Goal: Task Accomplishment & Management: Use online tool/utility

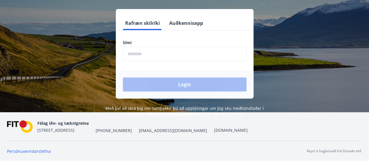
scroll to position [53, 0]
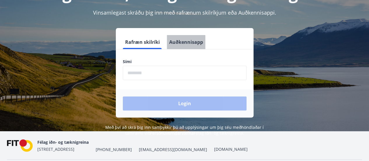
click at [185, 45] on button "Auðkennisapp" at bounding box center [186, 42] width 39 height 14
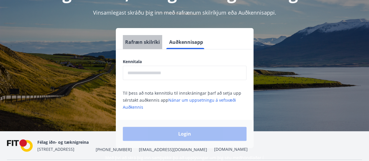
click at [145, 41] on button "Rafræn skilríki" at bounding box center [142, 42] width 39 height 14
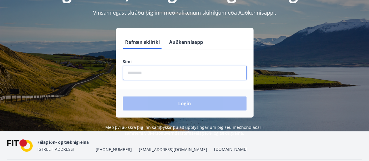
click at [164, 72] on input "phone" at bounding box center [185, 73] width 124 height 14
type input "********"
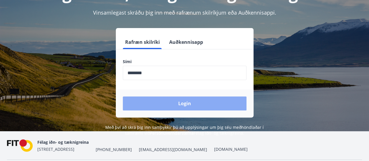
click at [179, 102] on button "Login" at bounding box center [185, 103] width 124 height 14
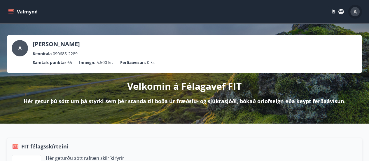
click at [354, 13] on span "A" at bounding box center [355, 11] width 3 height 6
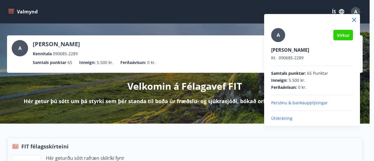
drag, startPoint x: 354, startPoint y: 13, endPoint x: 0, endPoint y: -24, distance: 355.6
click at [12, 10] on div at bounding box center [187, 80] width 374 height 161
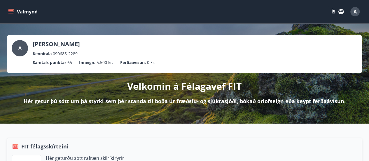
click at [12, 10] on icon "menu" at bounding box center [11, 12] width 6 height 6
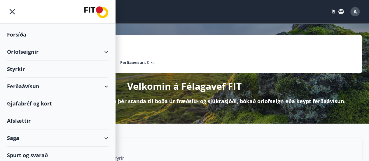
click at [18, 48] on div "Orlofseignir" at bounding box center [57, 51] width 101 height 17
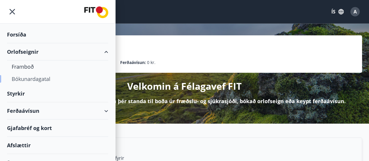
click at [30, 79] on div "Bókunardagatal" at bounding box center [58, 79] width 92 height 12
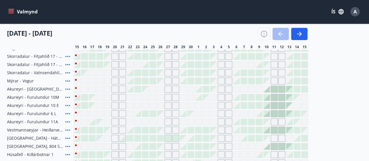
scroll to position [176, 0]
click at [222, 90] on div "Gráir dagar eru ekki bókanlegir" at bounding box center [221, 88] width 7 height 7
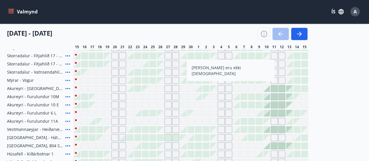
click at [67, 87] on icon at bounding box center [67, 88] width 7 height 7
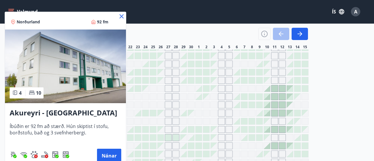
click at [122, 18] on icon at bounding box center [121, 16] width 7 height 7
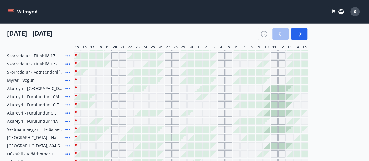
click at [121, 16] on div "Valmynd ÍS A" at bounding box center [184, 12] width 355 height 14
